Goal: Task Accomplishment & Management: Use online tool/utility

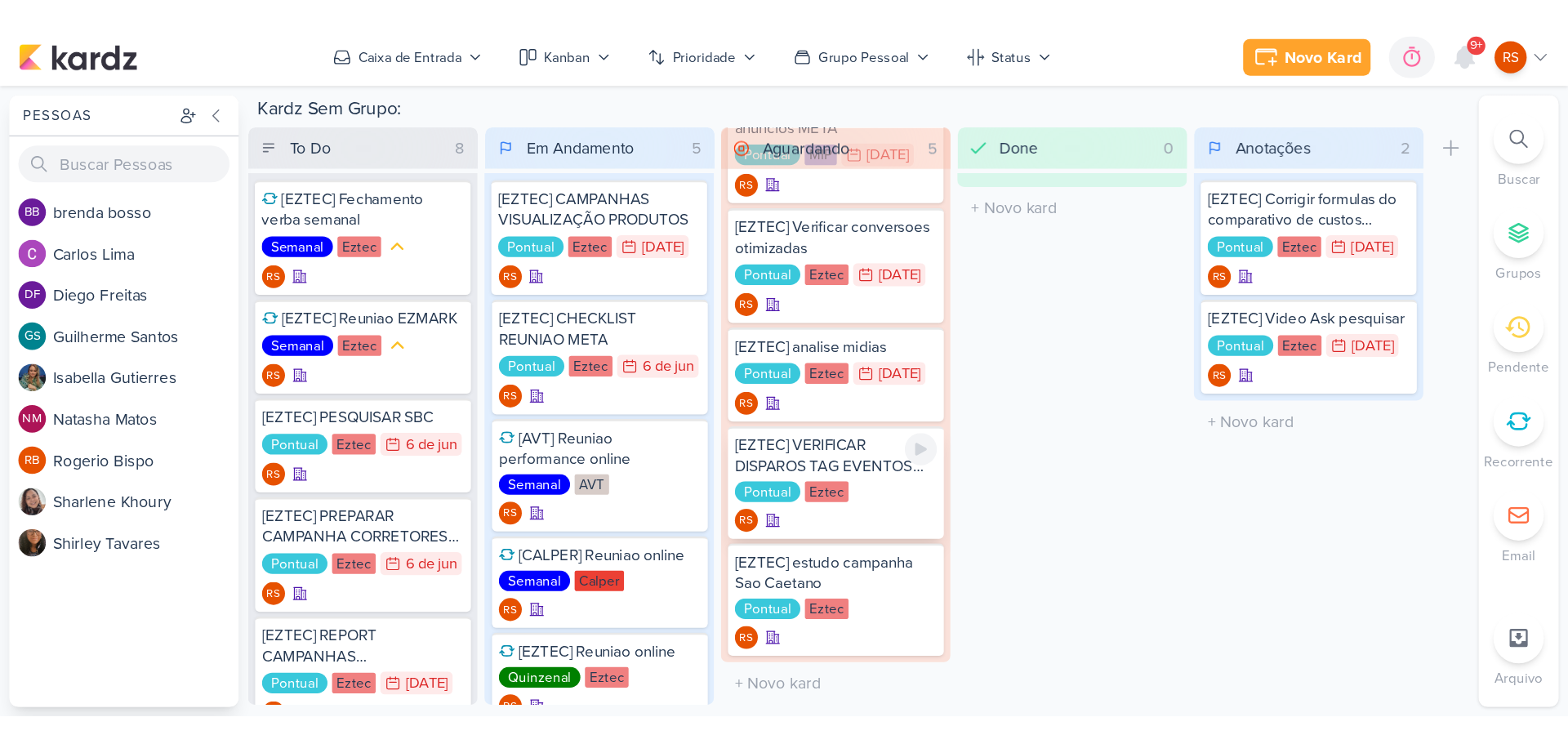
scroll to position [108, 0]
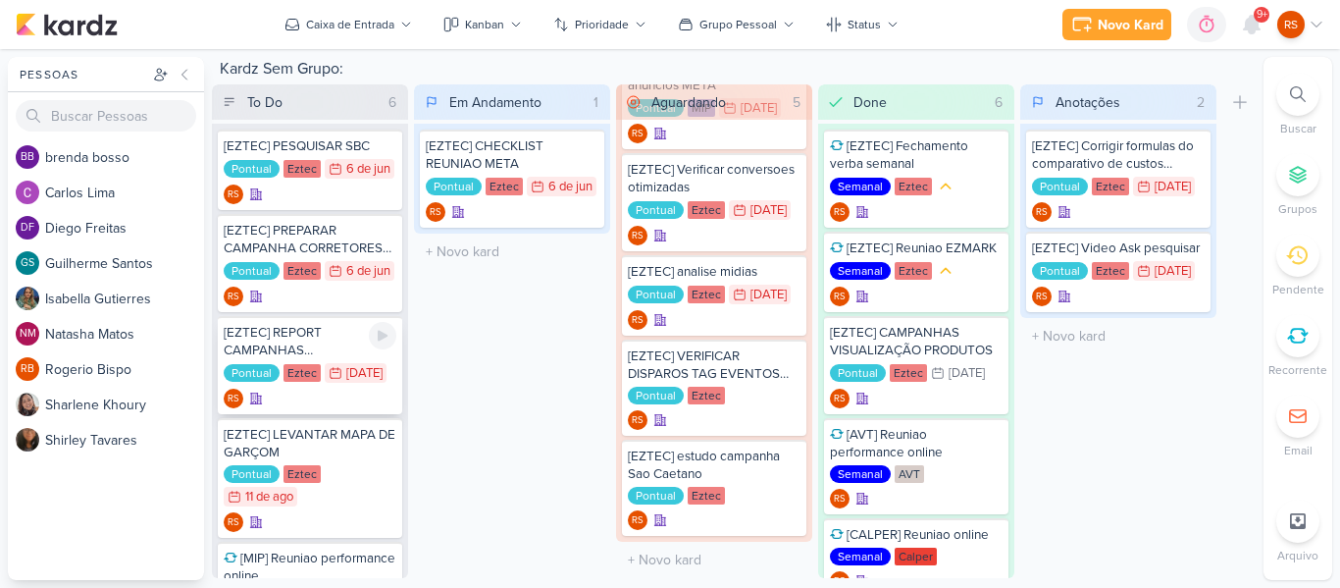
click at [308, 341] on div "[EZTEC] REPORT CAMPANHAS VISUALIZAÇÃO" at bounding box center [310, 341] width 173 height 35
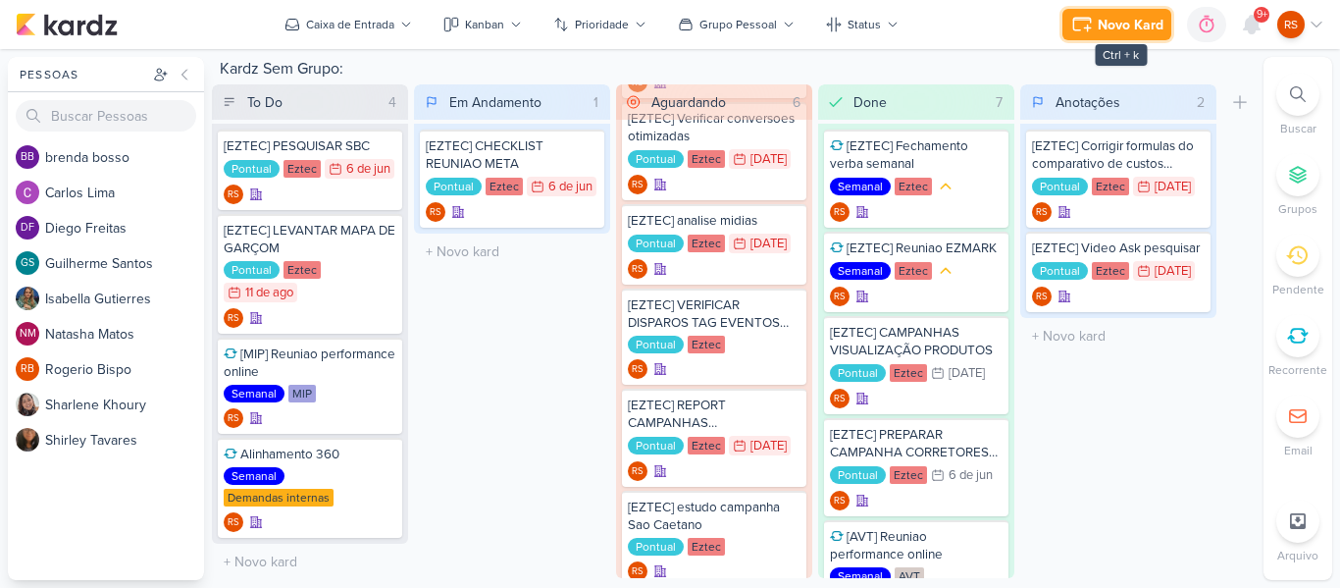
click at [1125, 25] on div "Novo Kard" at bounding box center [1131, 25] width 66 height 21
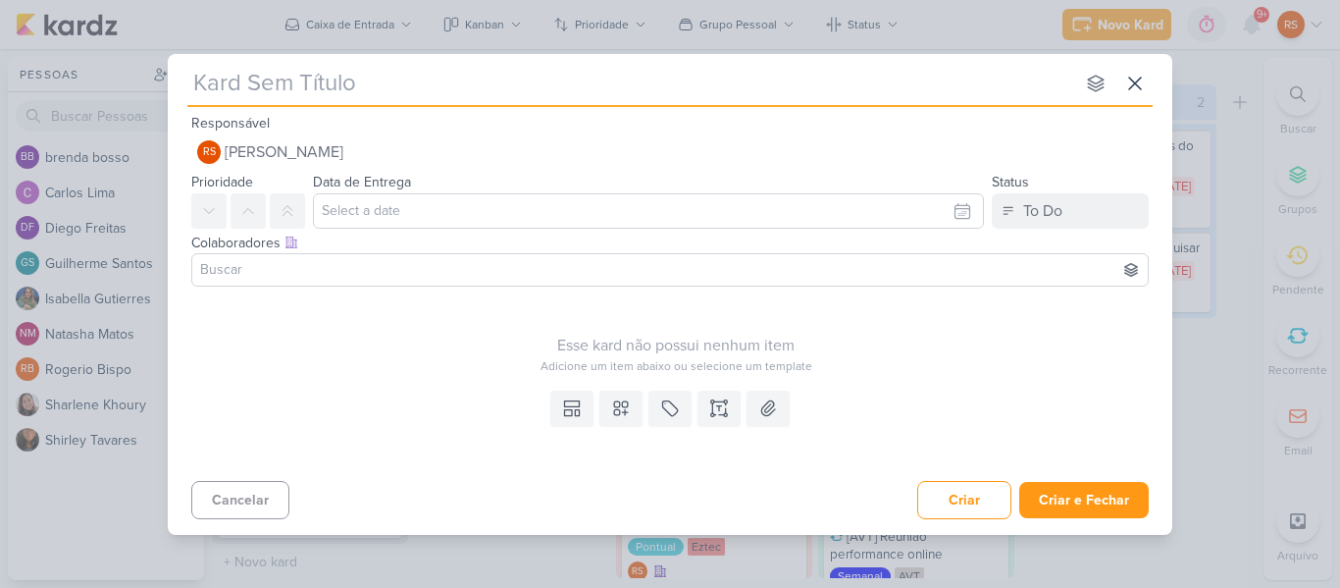
type input "["
type input "[[GEOGRAPHIC_DATA]"
type input "[[GEOGRAPHIC_DATA]]"
type input "[SWISS] INSERIR"
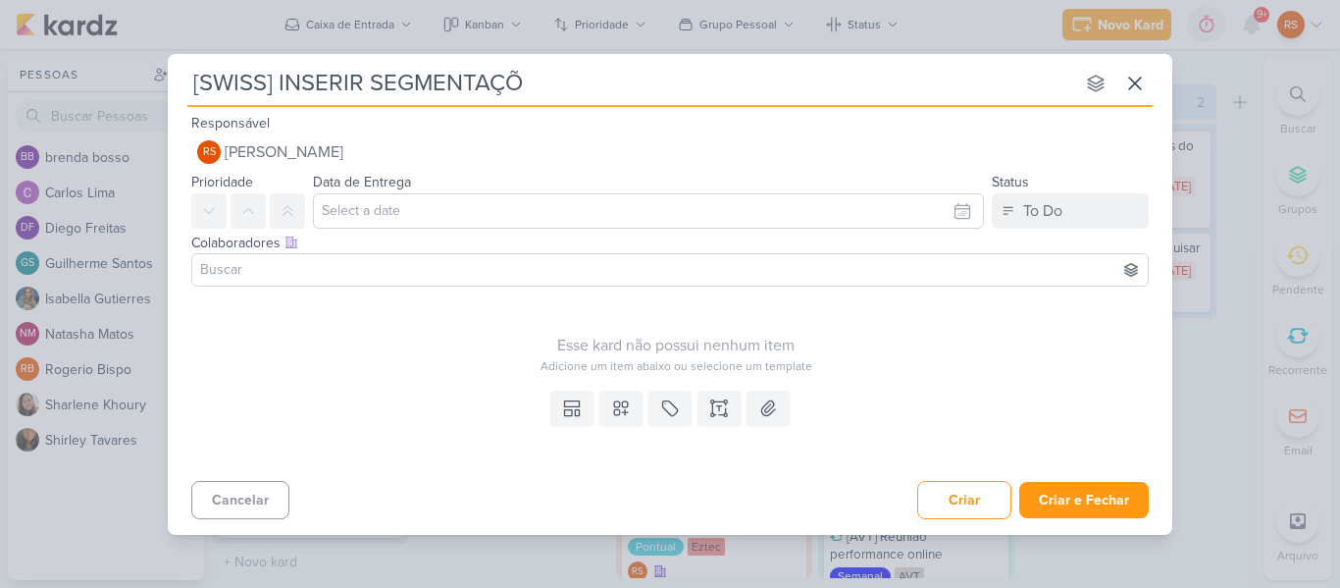
type input "[SWISS] INSERIR SEGMENTAÇÕE"
type input "[SWISS] INSERIR SEGMENTAÇÕES"
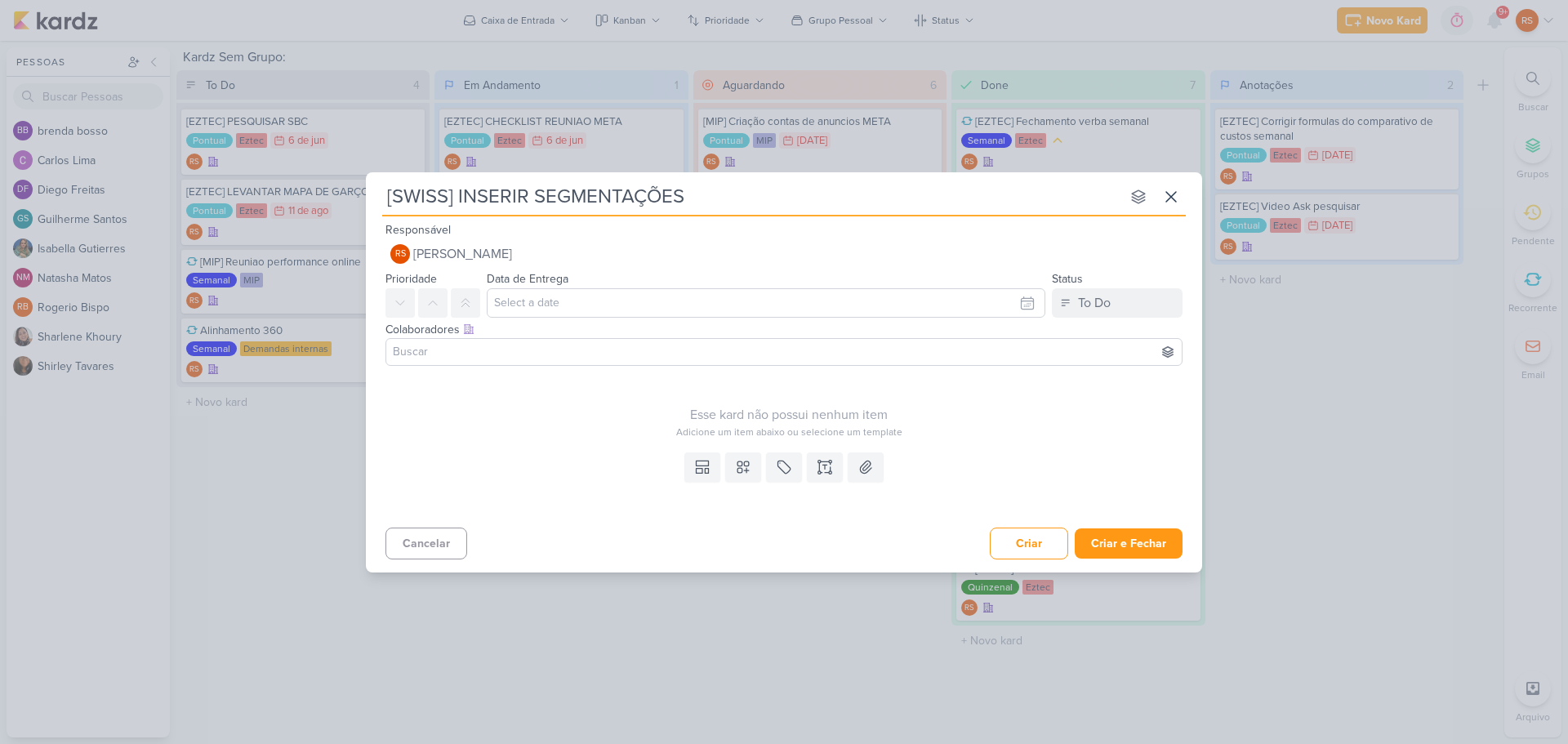
scroll to position [0, 0]
click at [709, 194] on input "[SWISS] INSERIR SEGMENTAÇÕES" at bounding box center [751, 196] width 738 height 29
type input "[SWISS] INSERIR SEGMENTAÇÕES NA APRESENTA"
type input "[SWISS] INSERIR SEGMENTAÇÕES NA APRESENTAÇÃO"
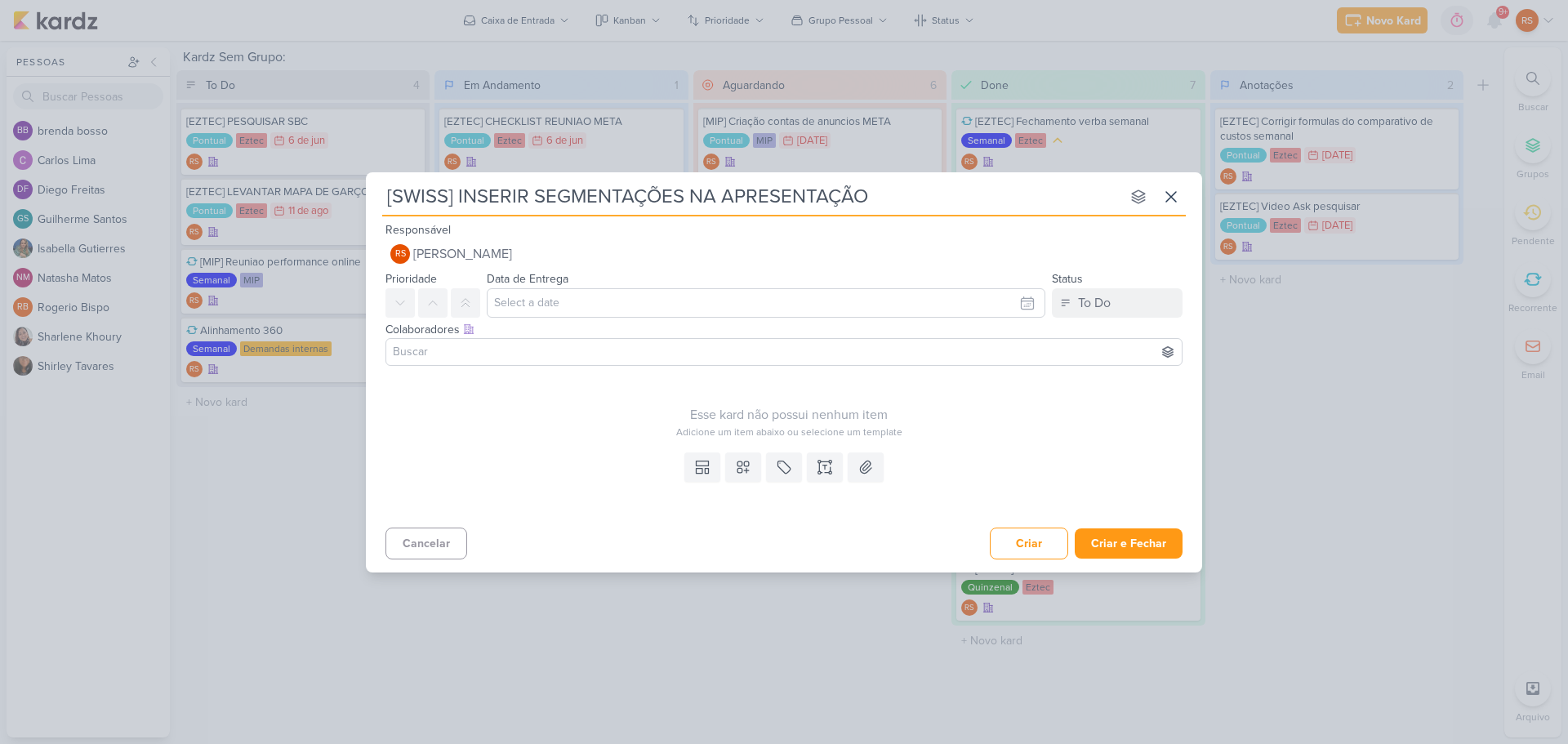
type input "[SWISS] INSERIR SEGMENTAÇÕES NA APRESENTAÇÃO"
click at [632, 292] on input "text" at bounding box center [766, 302] width 558 height 29
click at [919, 483] on div "26" at bounding box center [922, 482] width 25 height 22
type input "[DATE] 23:59"
click at [532, 379] on div "Esse kard não possui nenhum item Adicione um item abaixo ou selecione um templa…" at bounding box center [789, 405] width 807 height 67
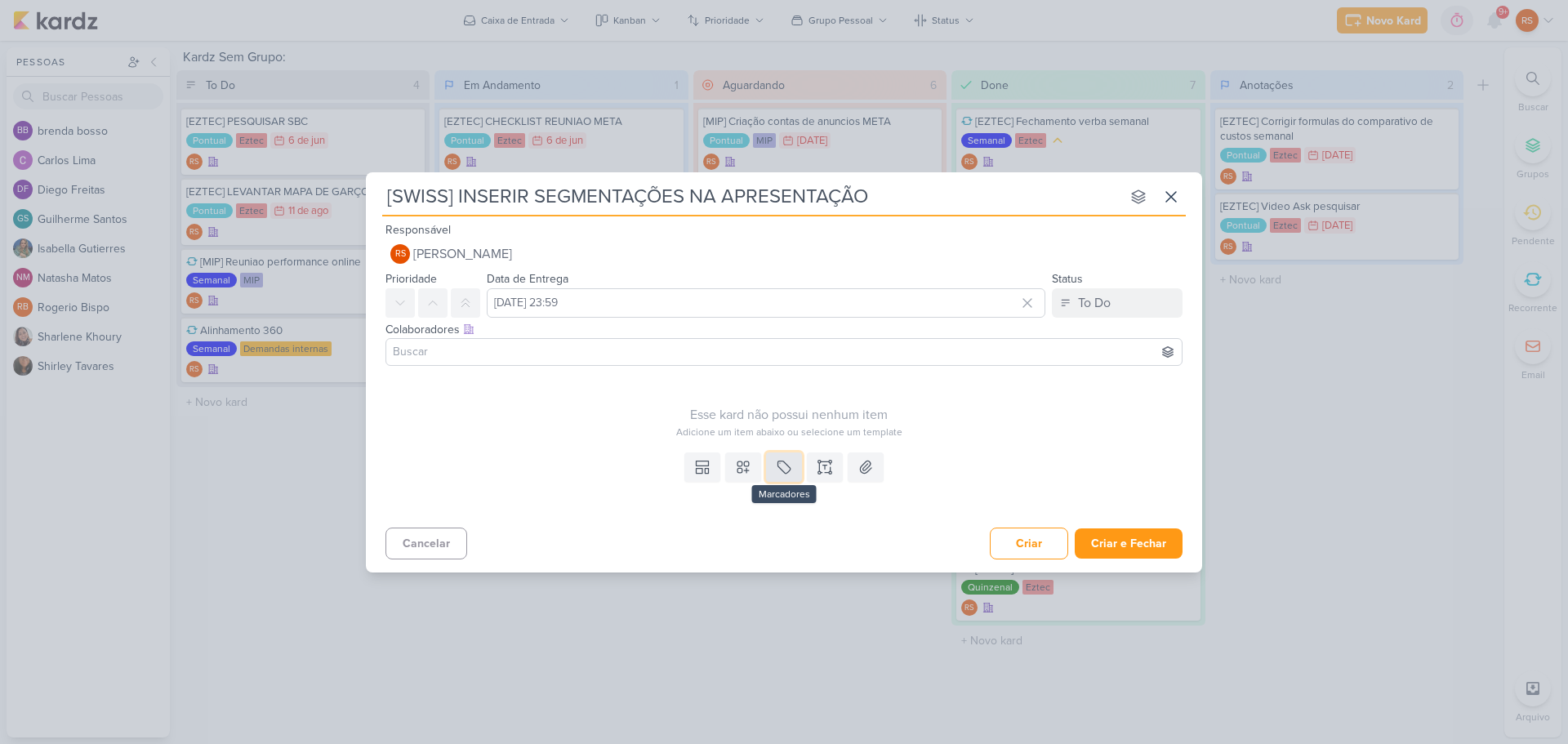
click at [791, 464] on icon at bounding box center [784, 468] width 17 height 17
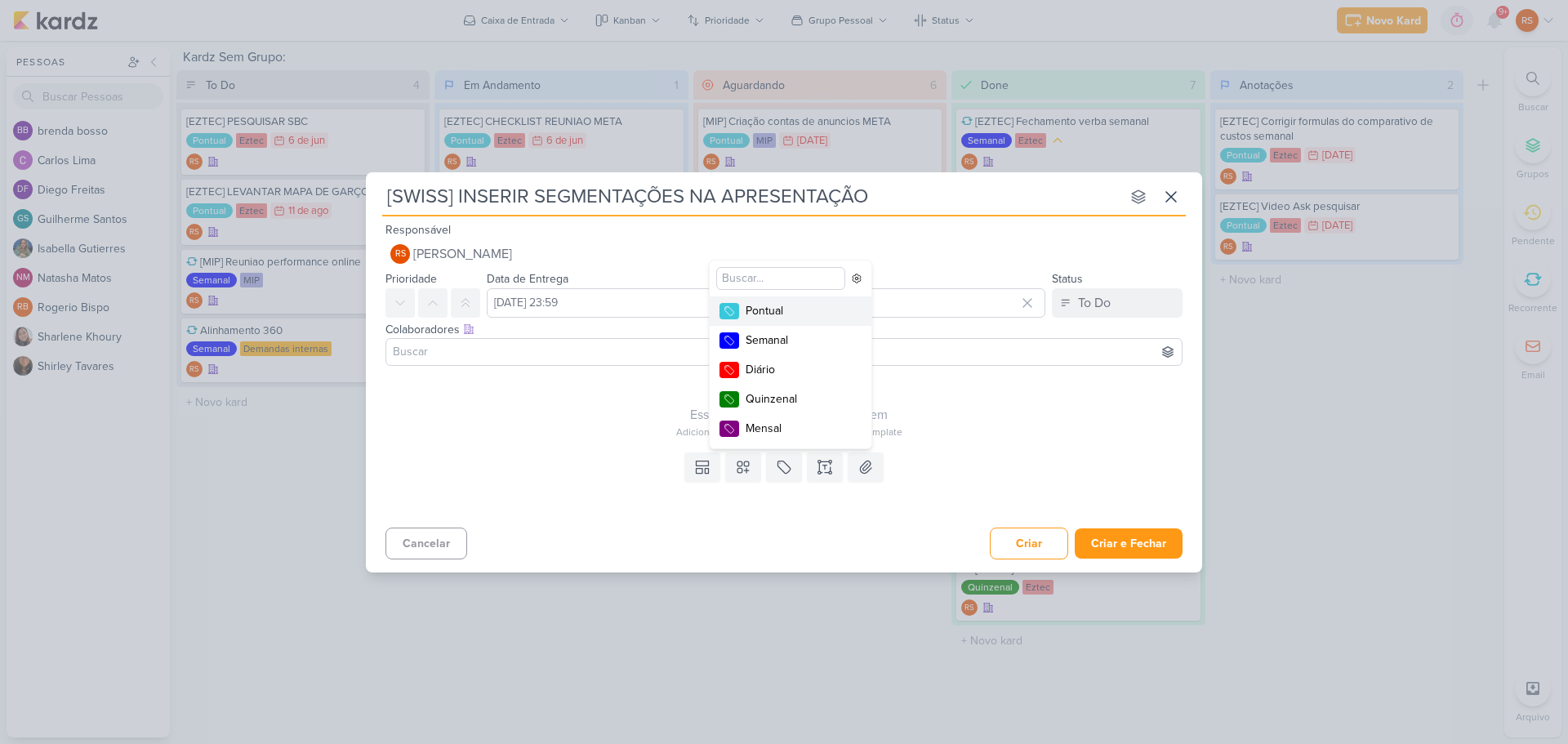
click at [786, 314] on div "Pontual" at bounding box center [799, 310] width 107 height 17
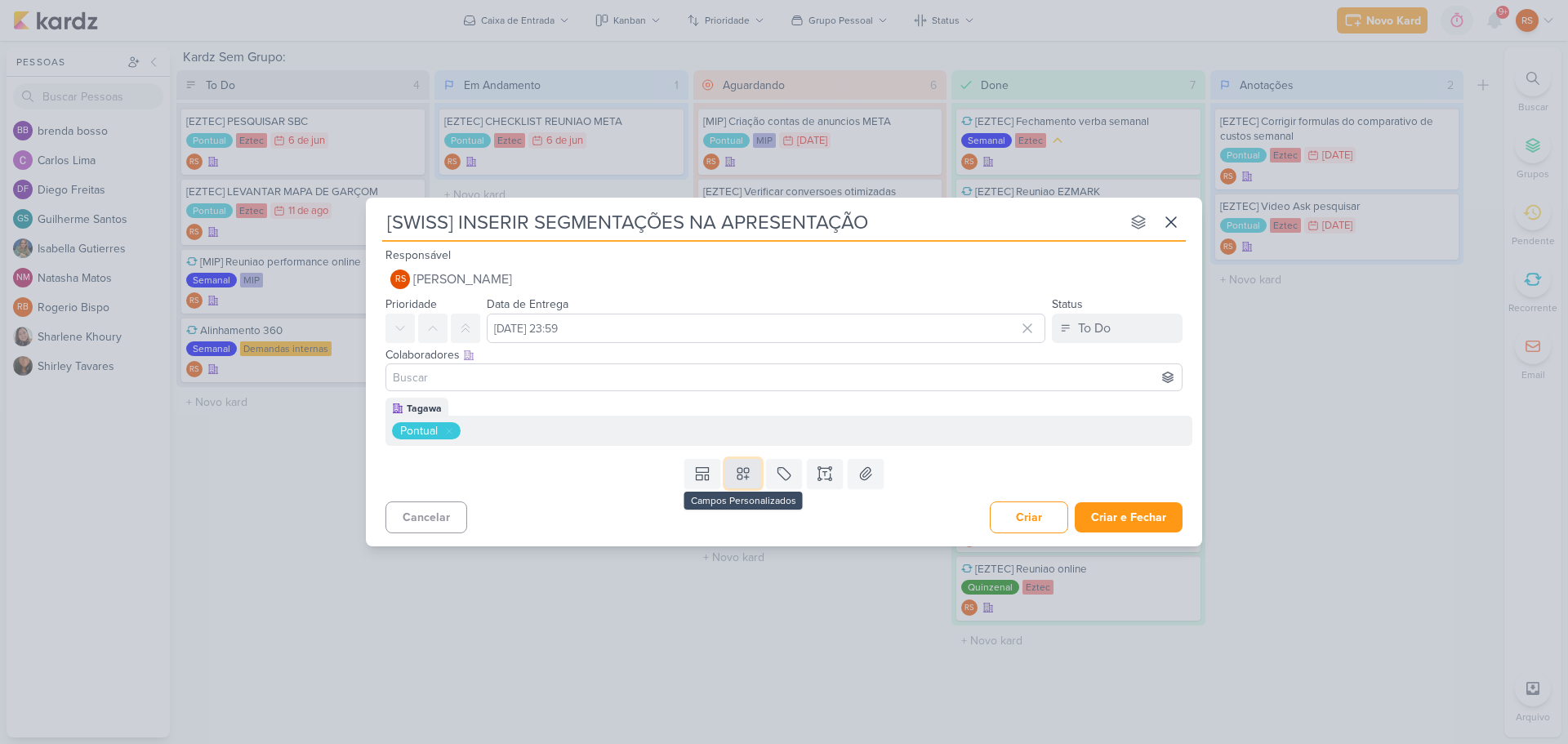
click at [744, 469] on icon at bounding box center [743, 474] width 12 height 12
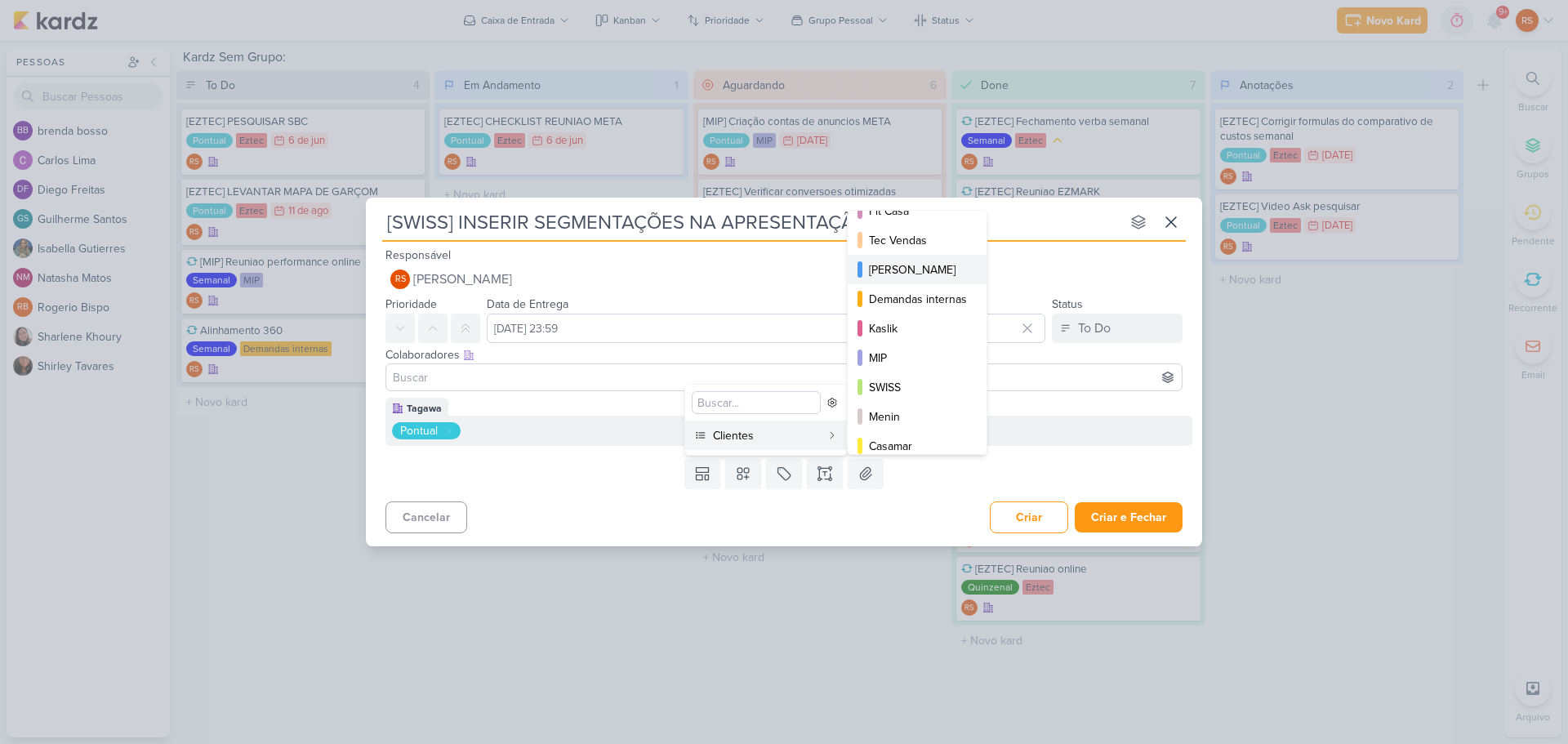
scroll to position [237, 0]
click at [906, 374] on div "SWISS" at bounding box center [918, 376] width 98 height 17
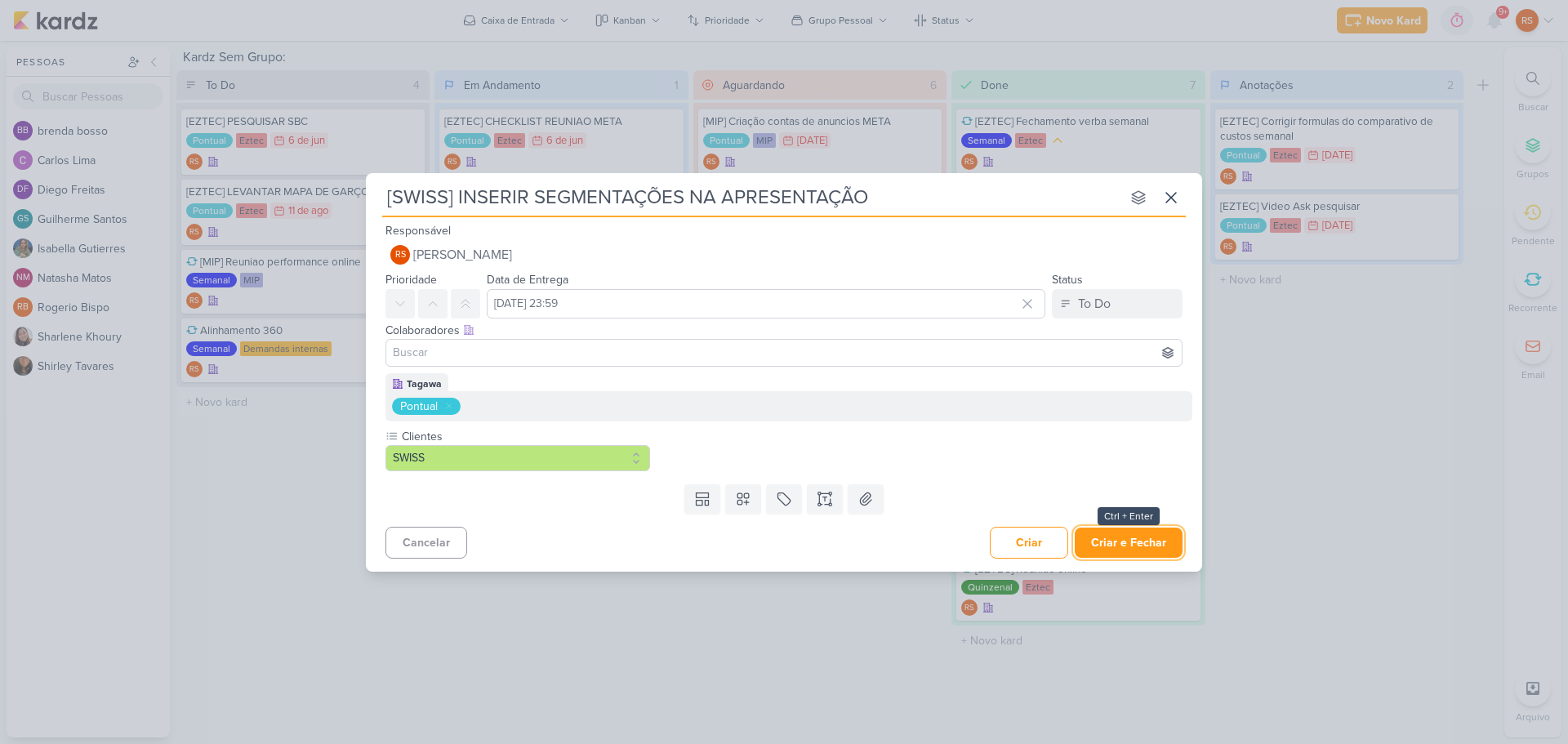
click at [1115, 489] on button "Criar e Fechar" at bounding box center [1129, 543] width 108 height 30
